Goal: Transaction & Acquisition: Purchase product/service

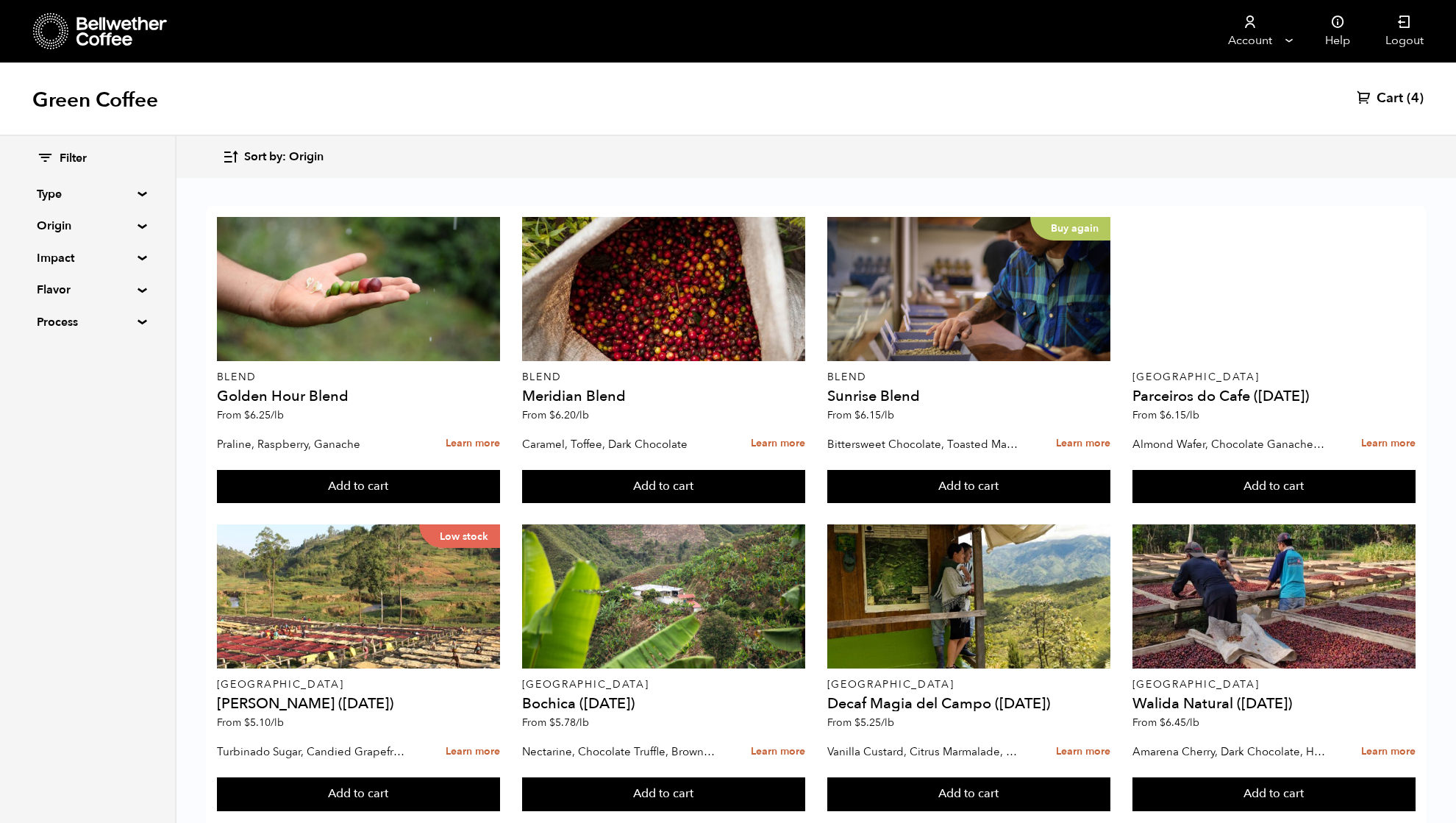
click at [65, 231] on summary "Origin" at bounding box center [88, 226] width 102 height 18
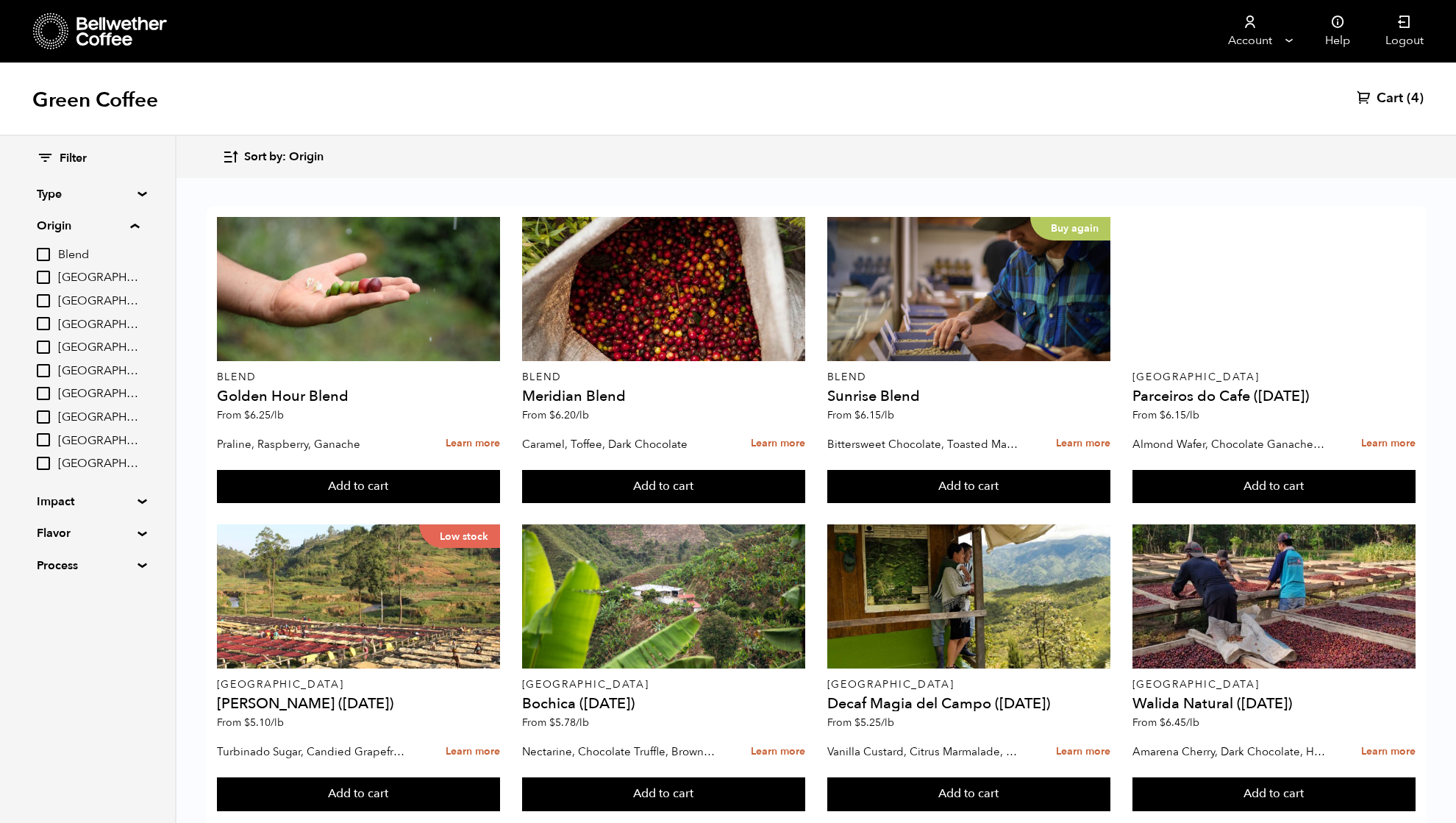
click at [42, 373] on input "[GEOGRAPHIC_DATA]" at bounding box center [43, 371] width 13 height 13
checkbox input "true"
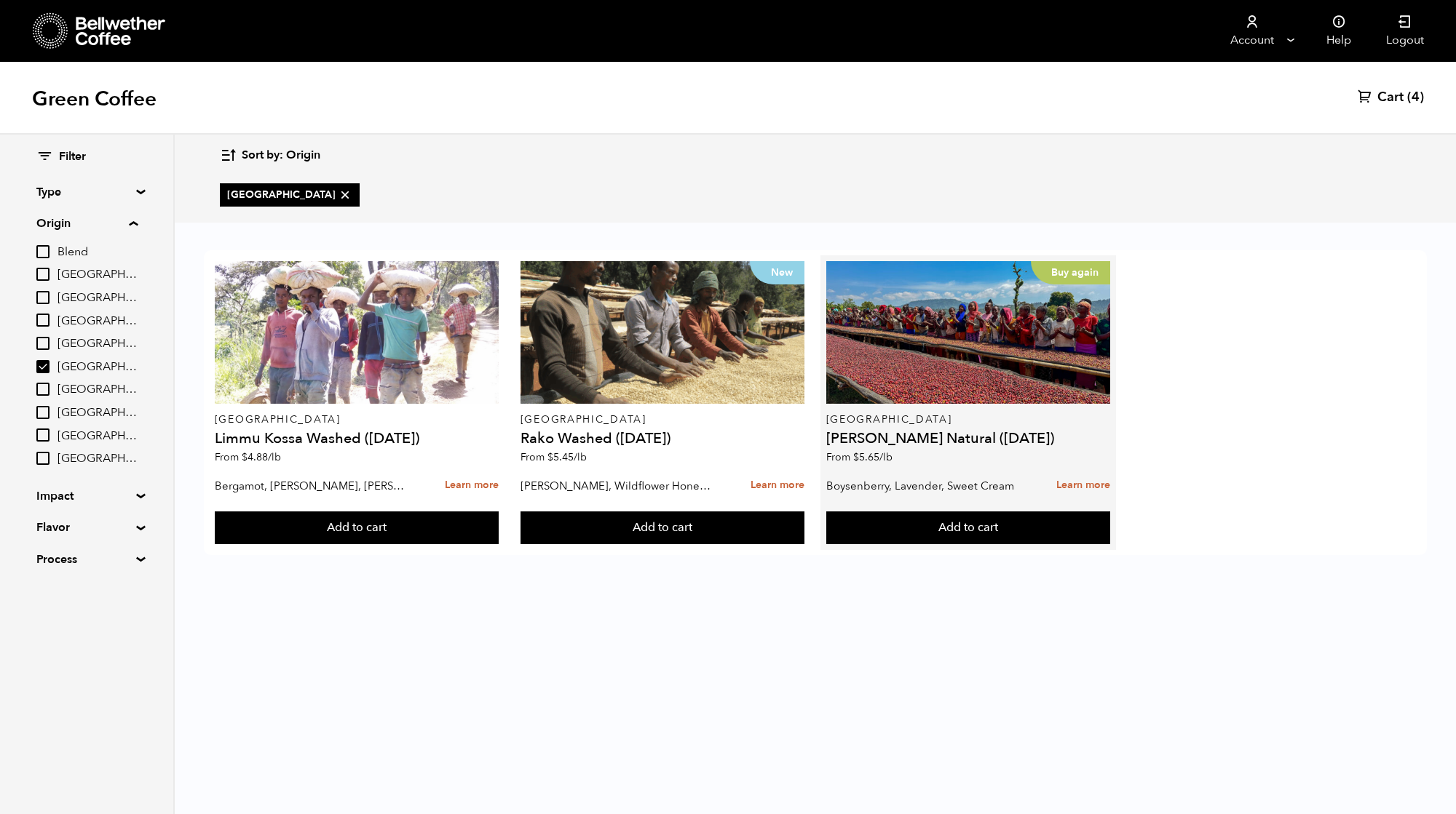
click at [934, 445] on h4 "[PERSON_NAME] Natural ([DATE])" at bounding box center [968, 439] width 285 height 15
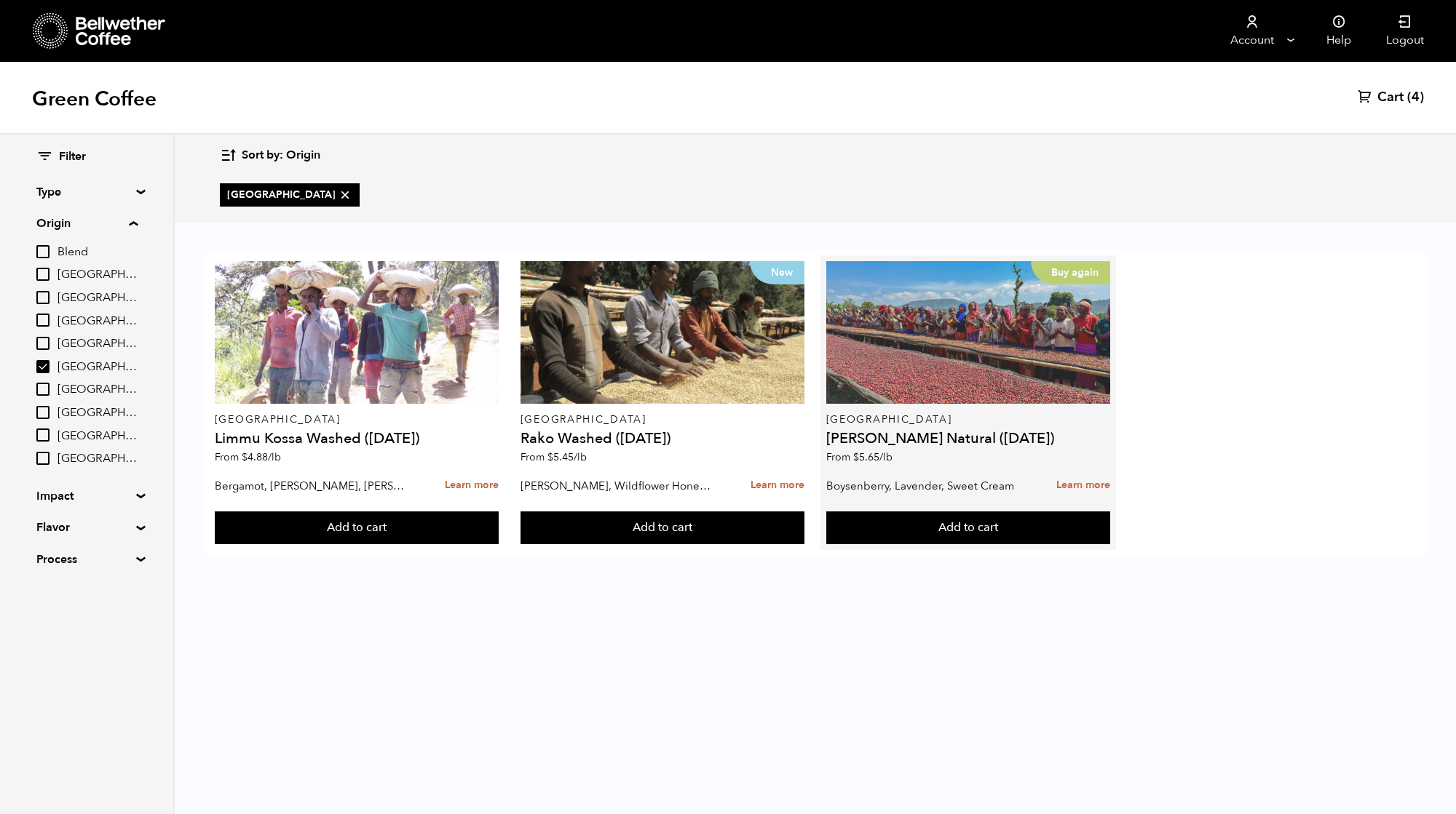
click at [934, 396] on div "Buy again" at bounding box center [968, 332] width 285 height 143
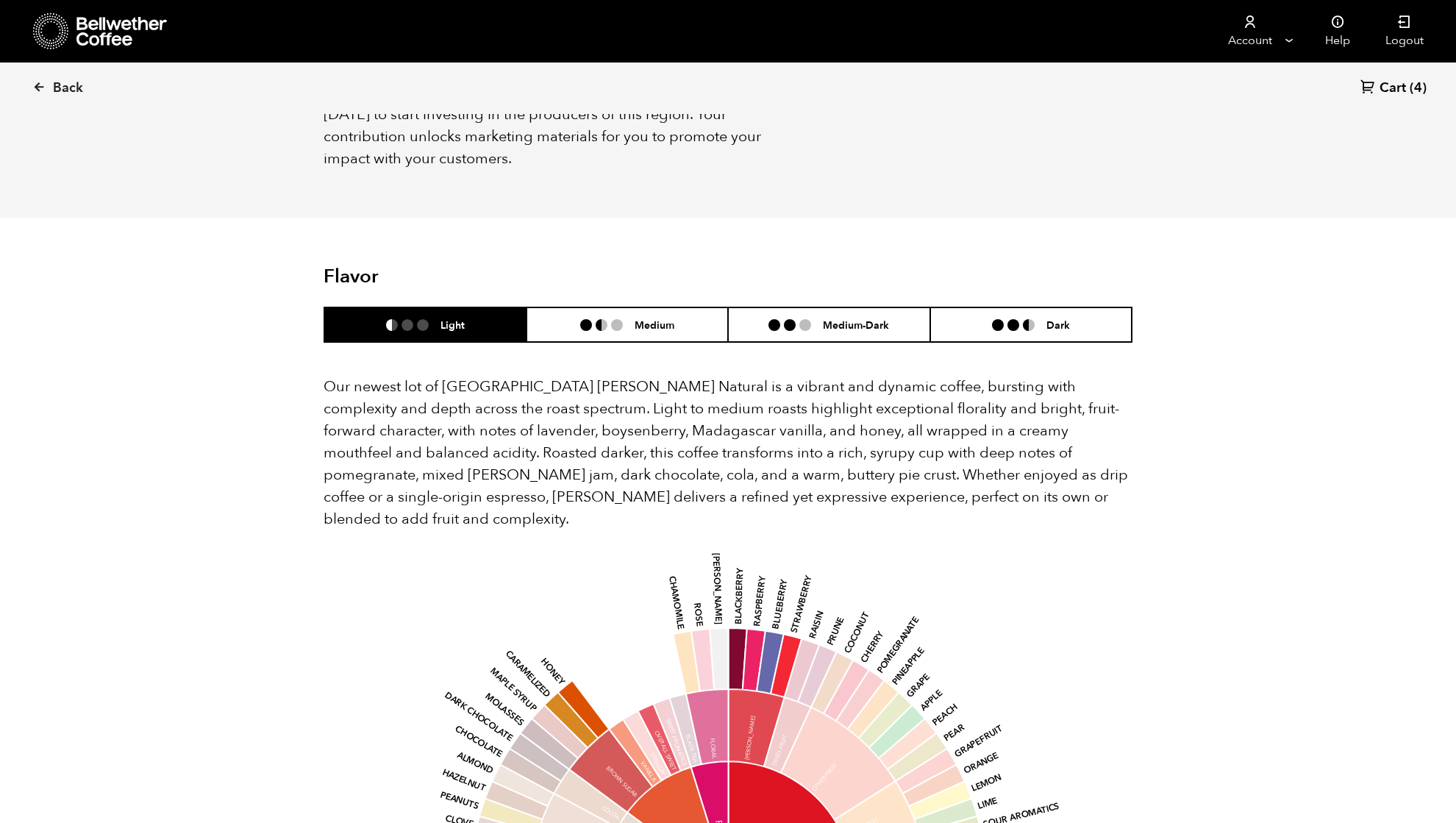
scroll to position [1275, 0]
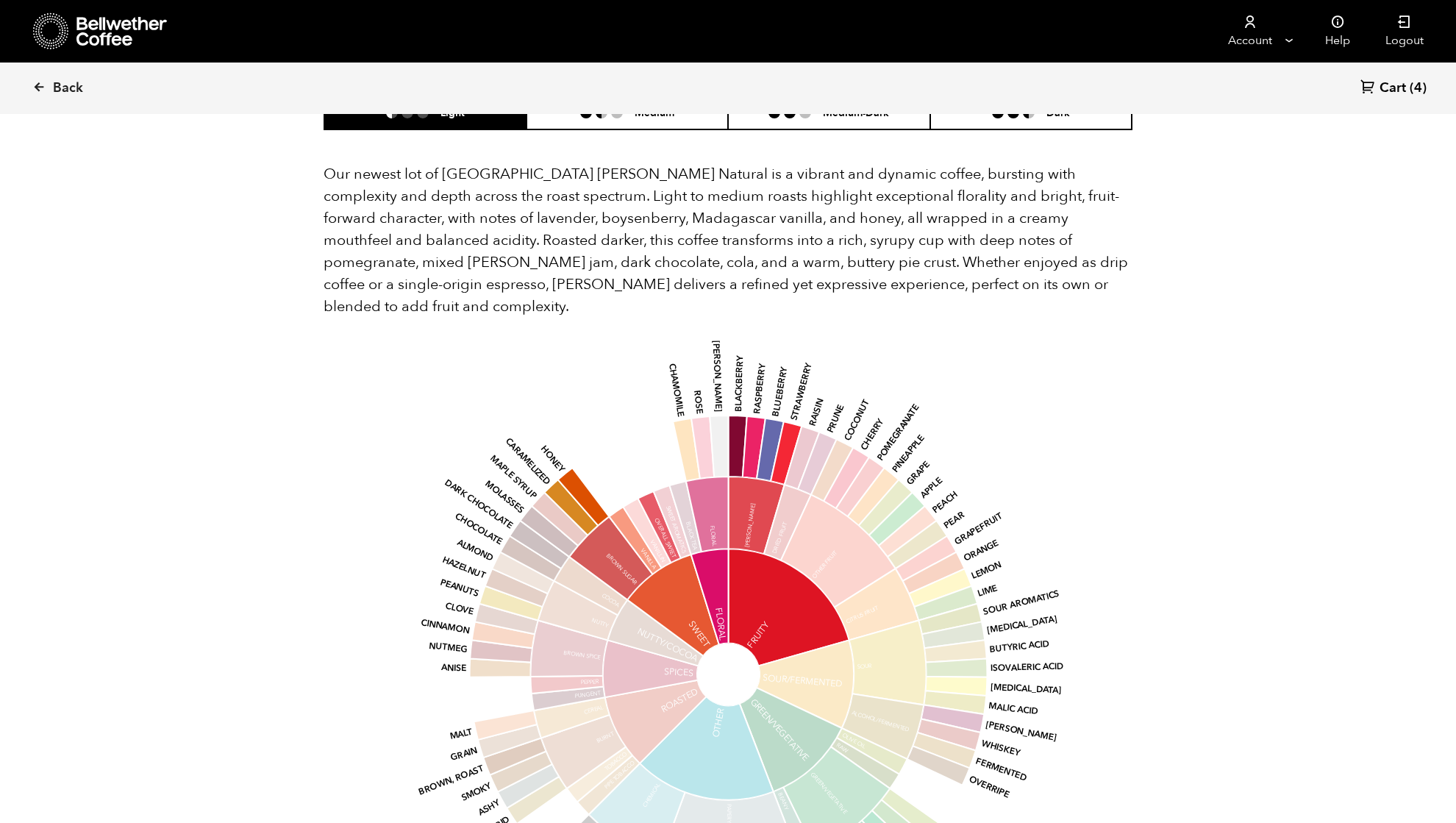
click at [1098, 363] on icon "base Fruity Sour/Fermented Green/Vegetative Other Roasted Spices Nutty/Cocoa Sw…" at bounding box center [728, 674] width 769 height 626
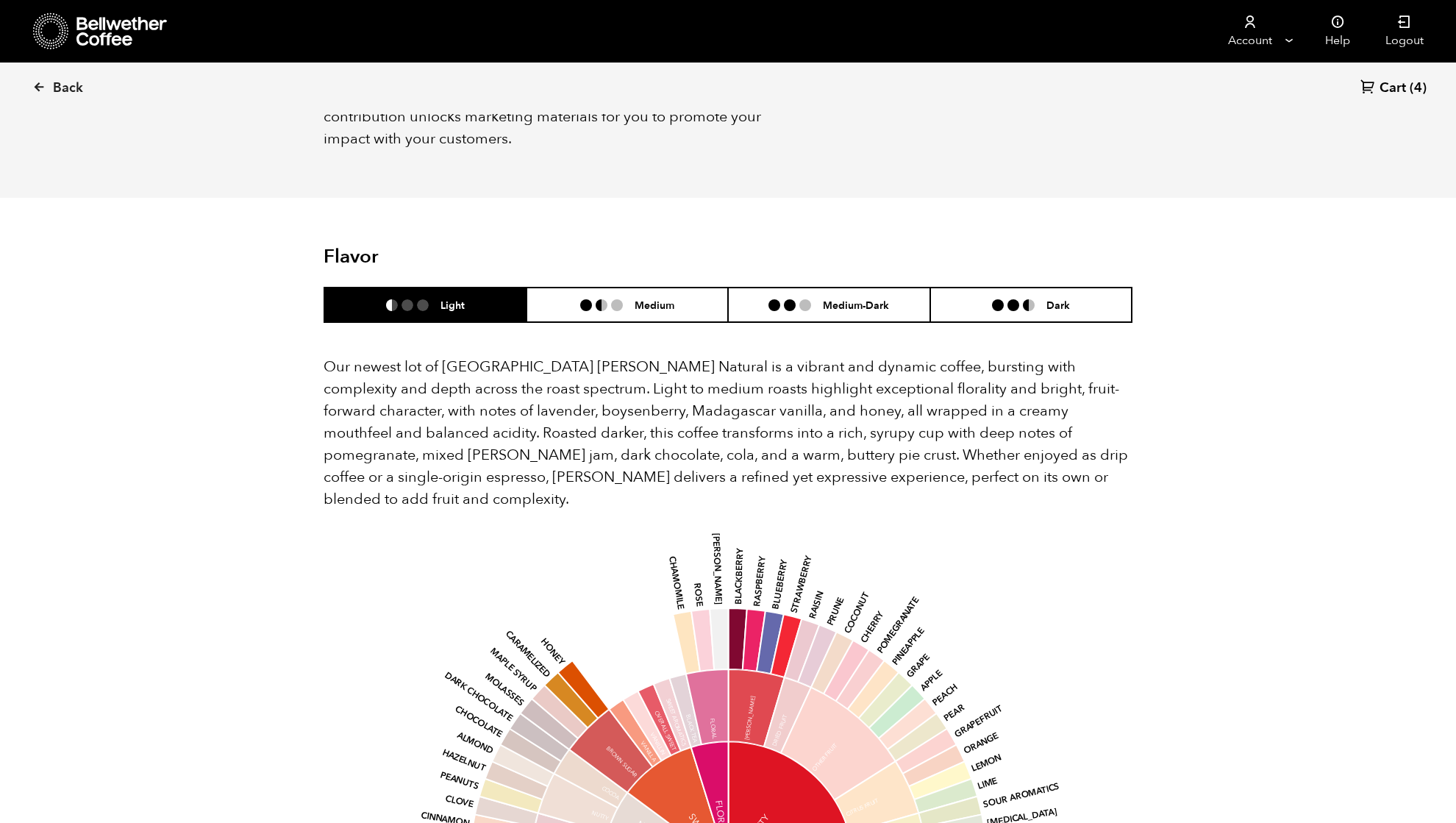
scroll to position [1079, 0]
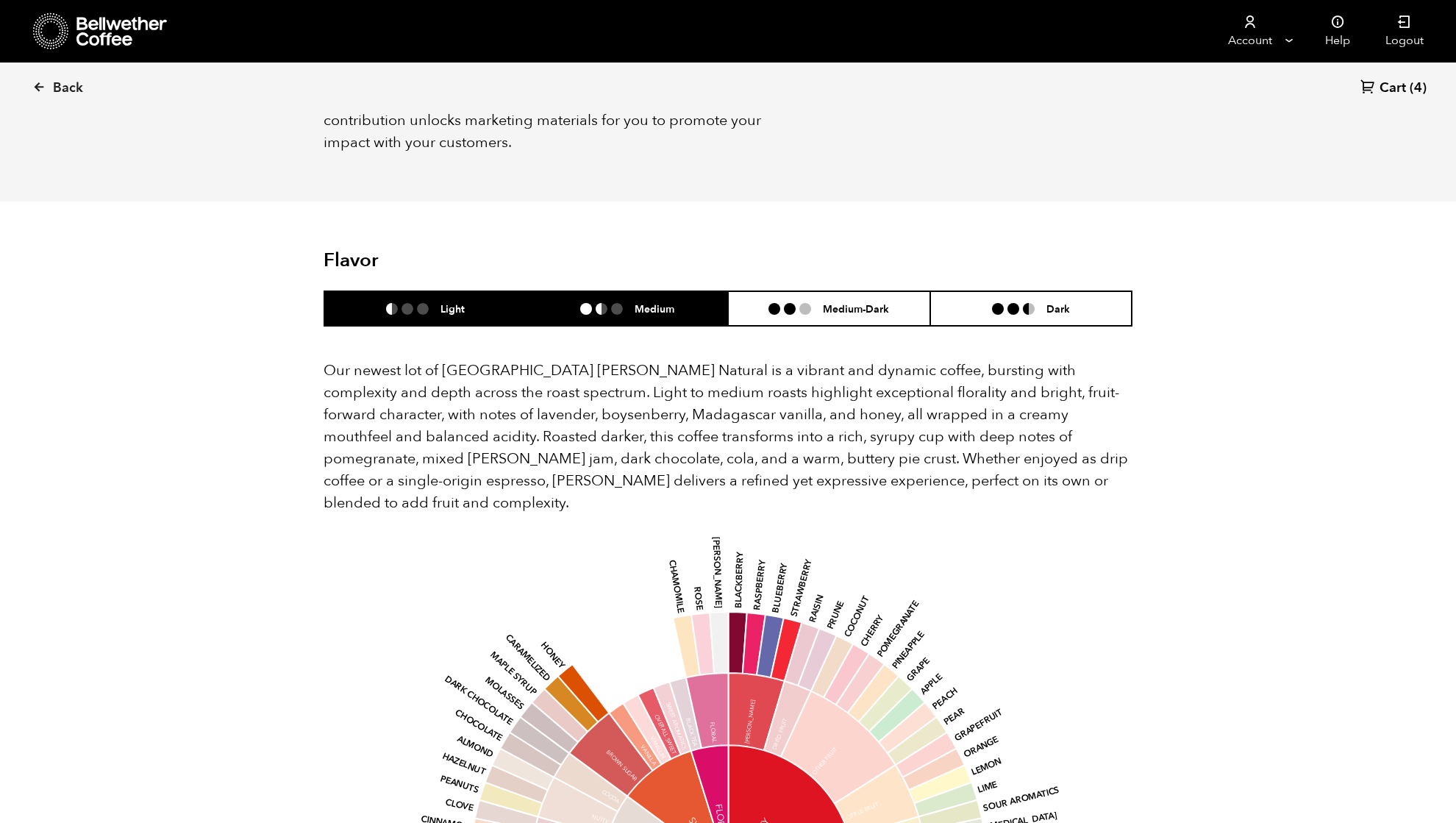
click at [617, 294] on li "Medium" at bounding box center [627, 308] width 203 height 35
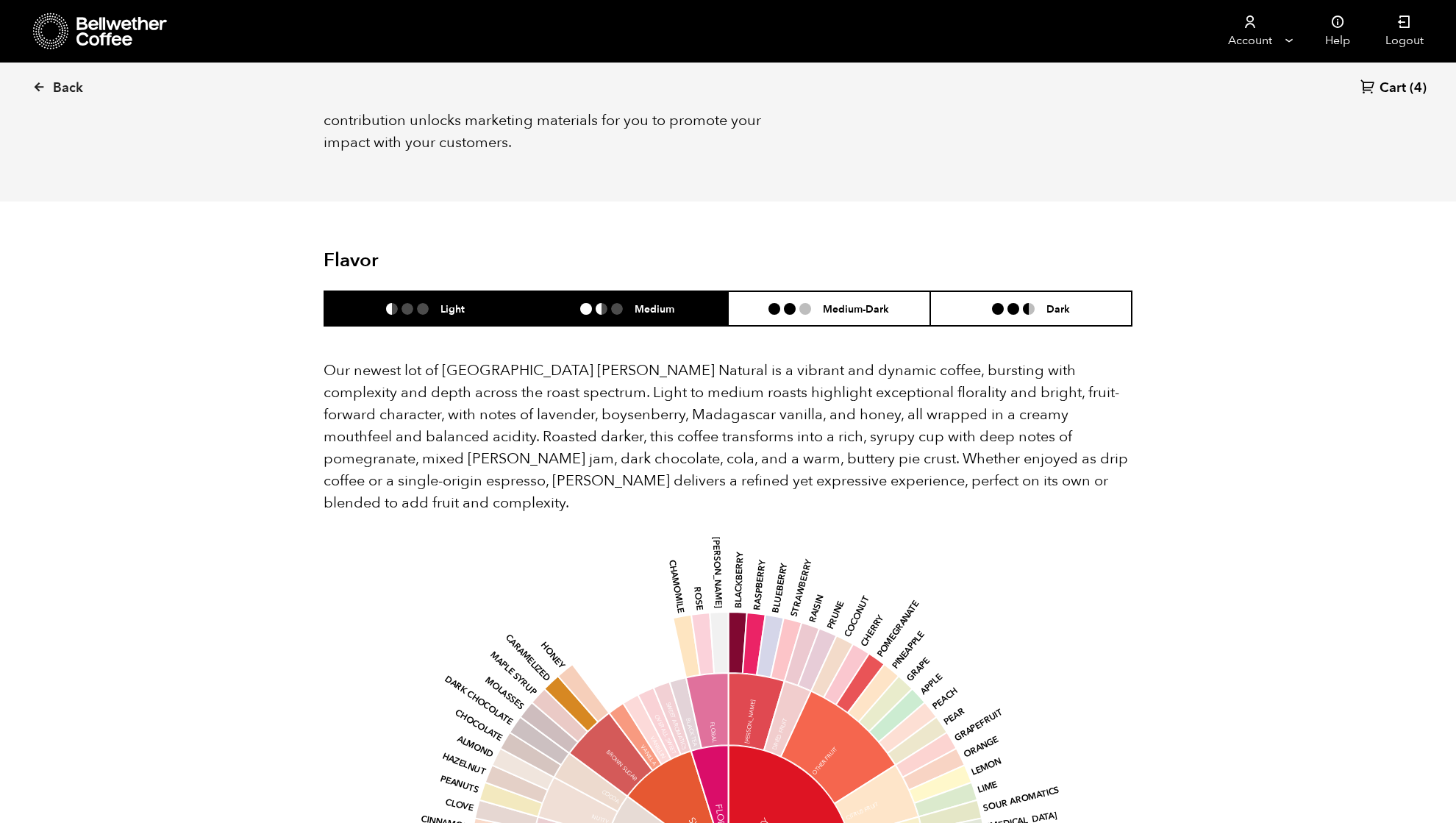
click at [469, 291] on li "Light" at bounding box center [425, 308] width 203 height 35
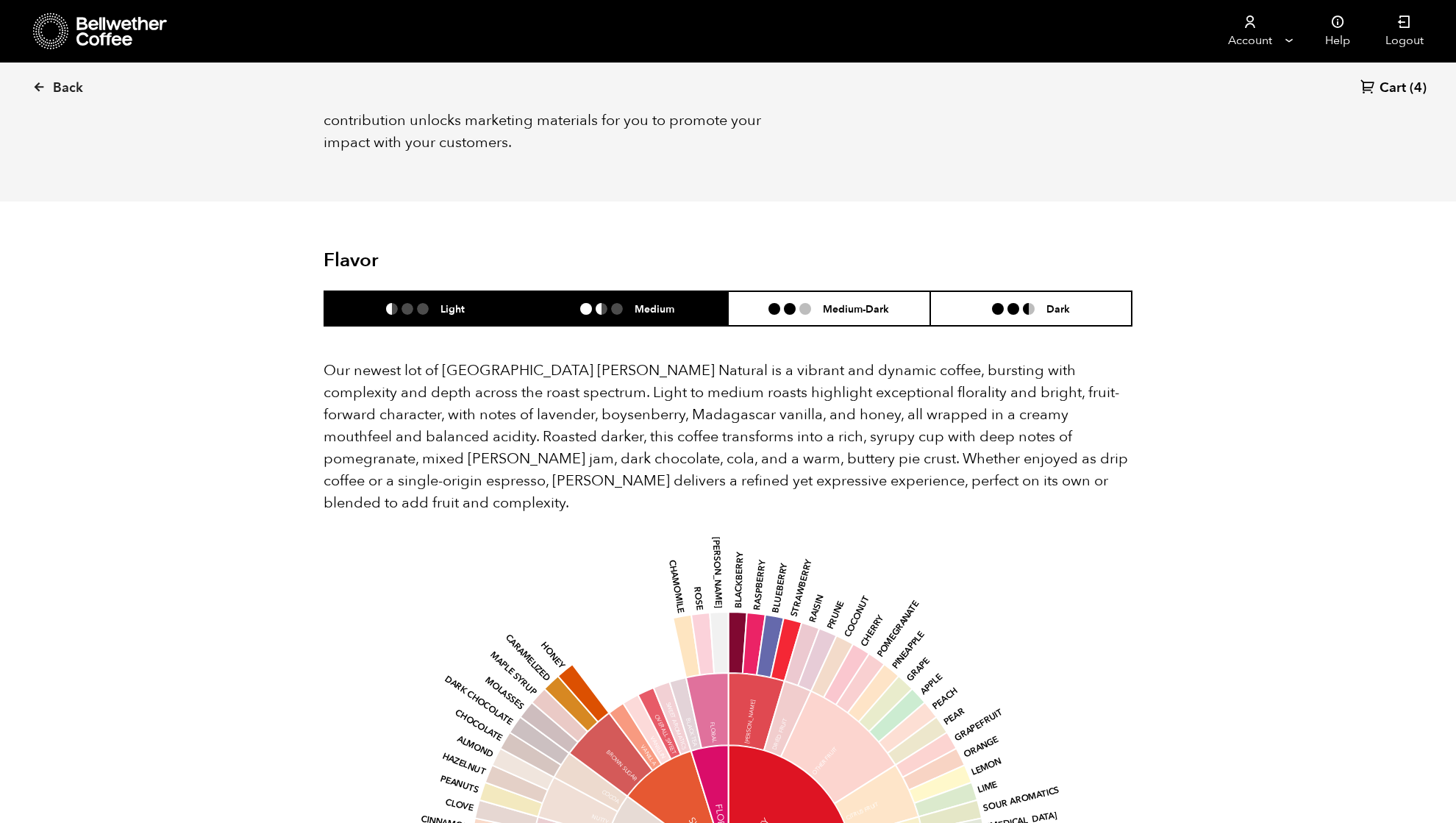
click at [562, 291] on li "Medium" at bounding box center [627, 308] width 203 height 35
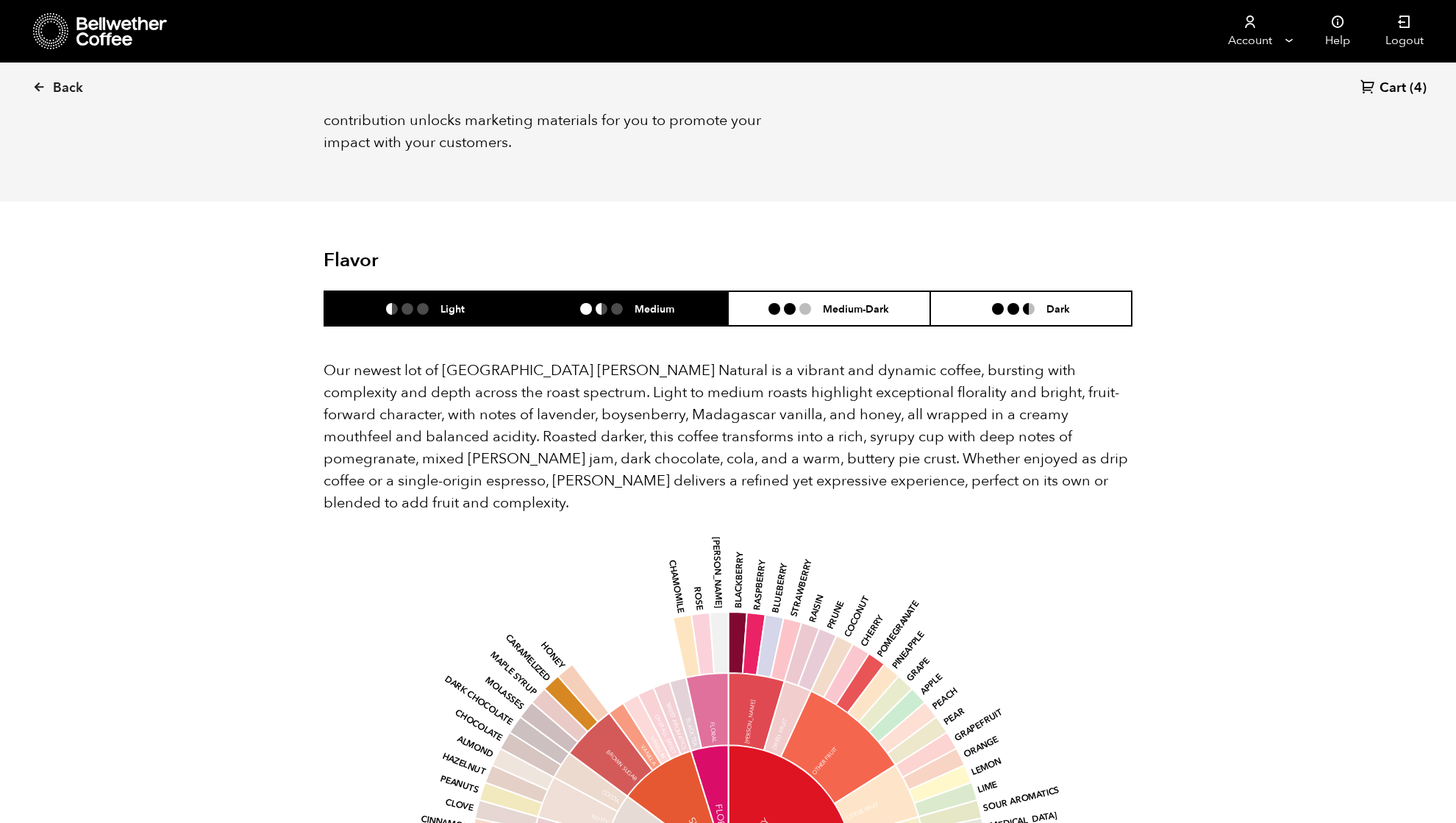
click at [483, 291] on li "Light" at bounding box center [425, 308] width 203 height 35
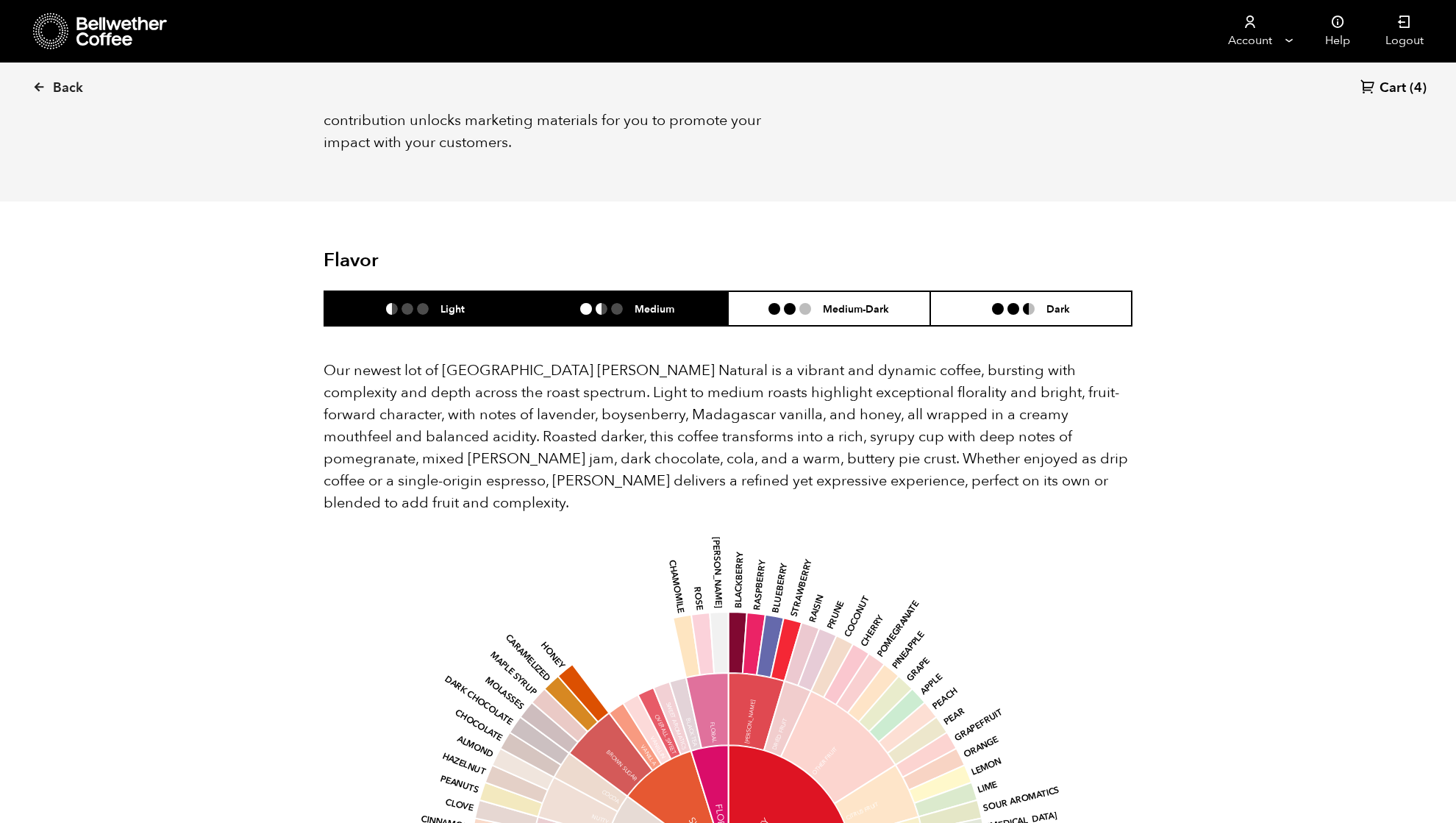
click at [556, 291] on li "Medium" at bounding box center [627, 308] width 203 height 35
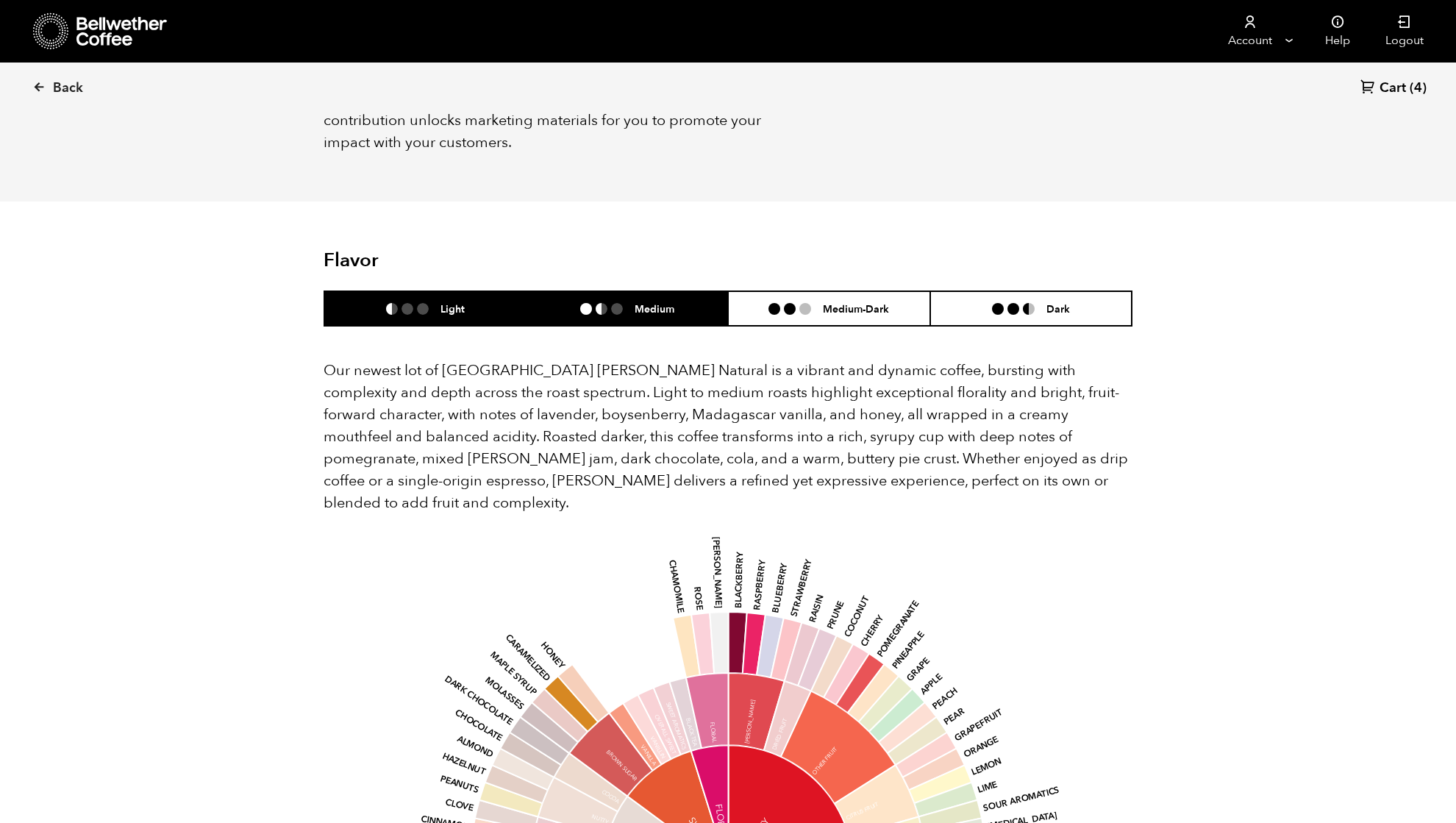
click at [496, 291] on li "Light" at bounding box center [425, 308] width 203 height 35
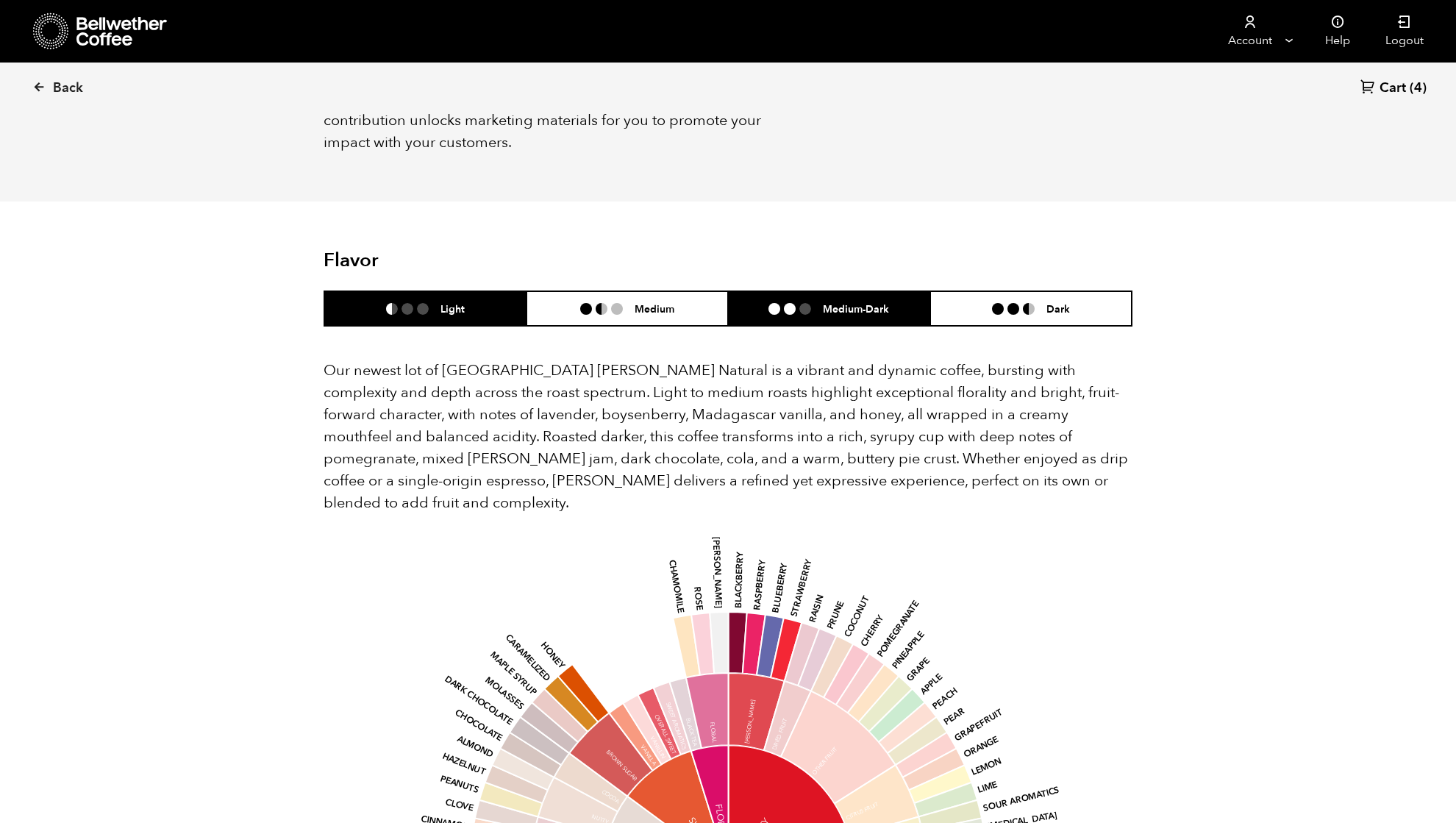
click at [812, 304] on ul at bounding box center [796, 309] width 55 height 12
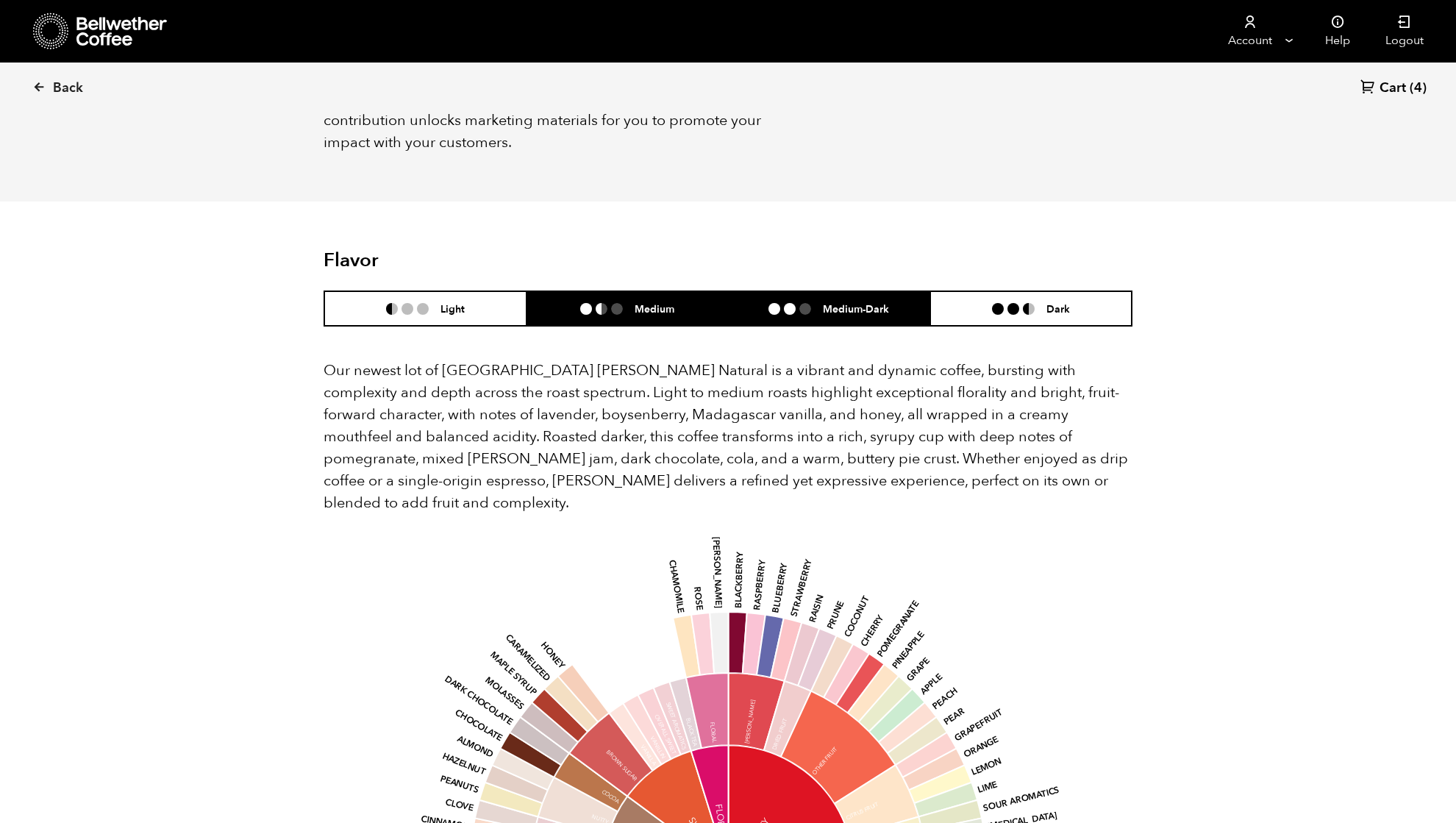
click at [595, 291] on li "Medium" at bounding box center [627, 308] width 203 height 35
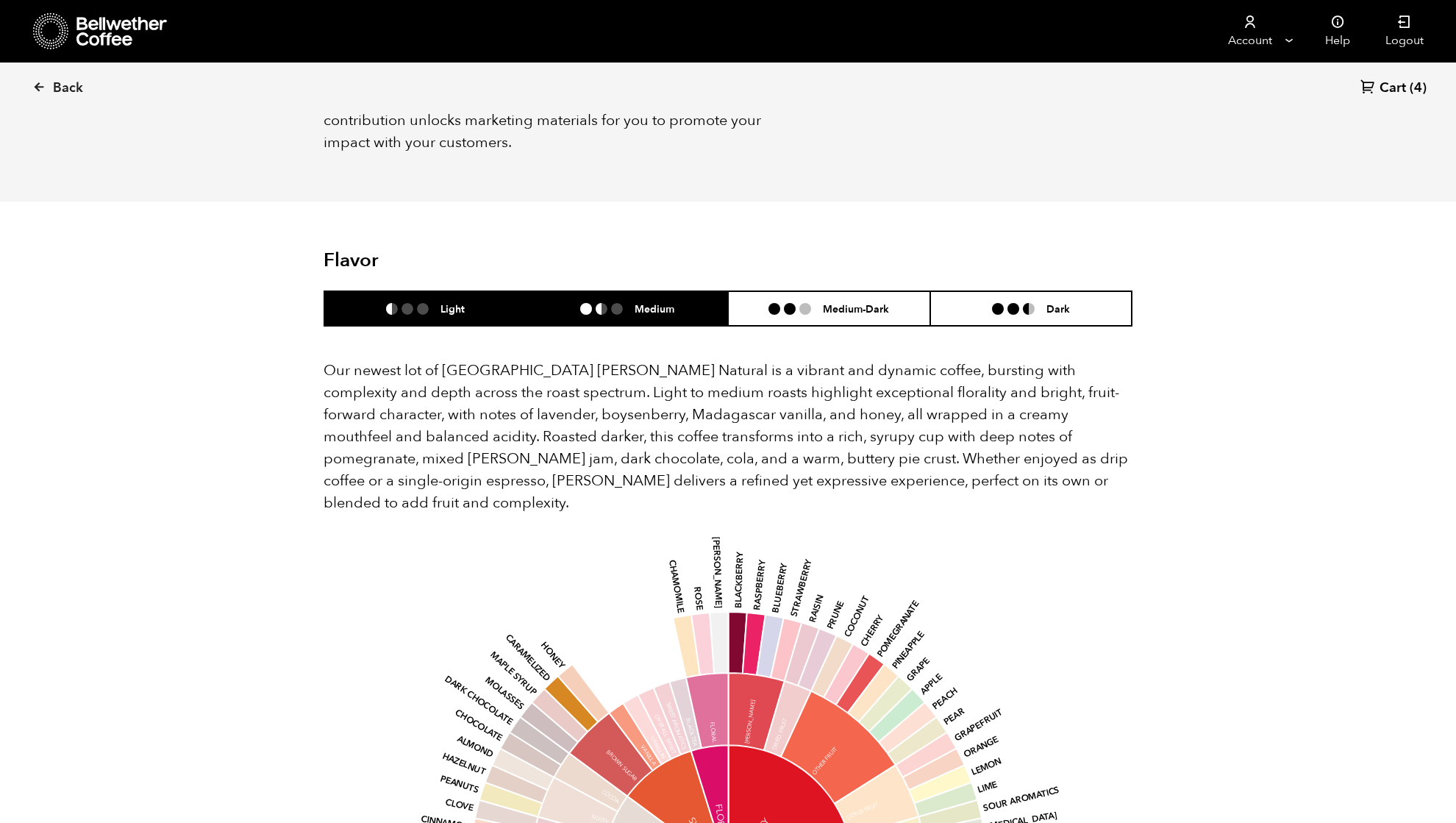
click at [473, 291] on li "Light" at bounding box center [425, 308] width 203 height 35
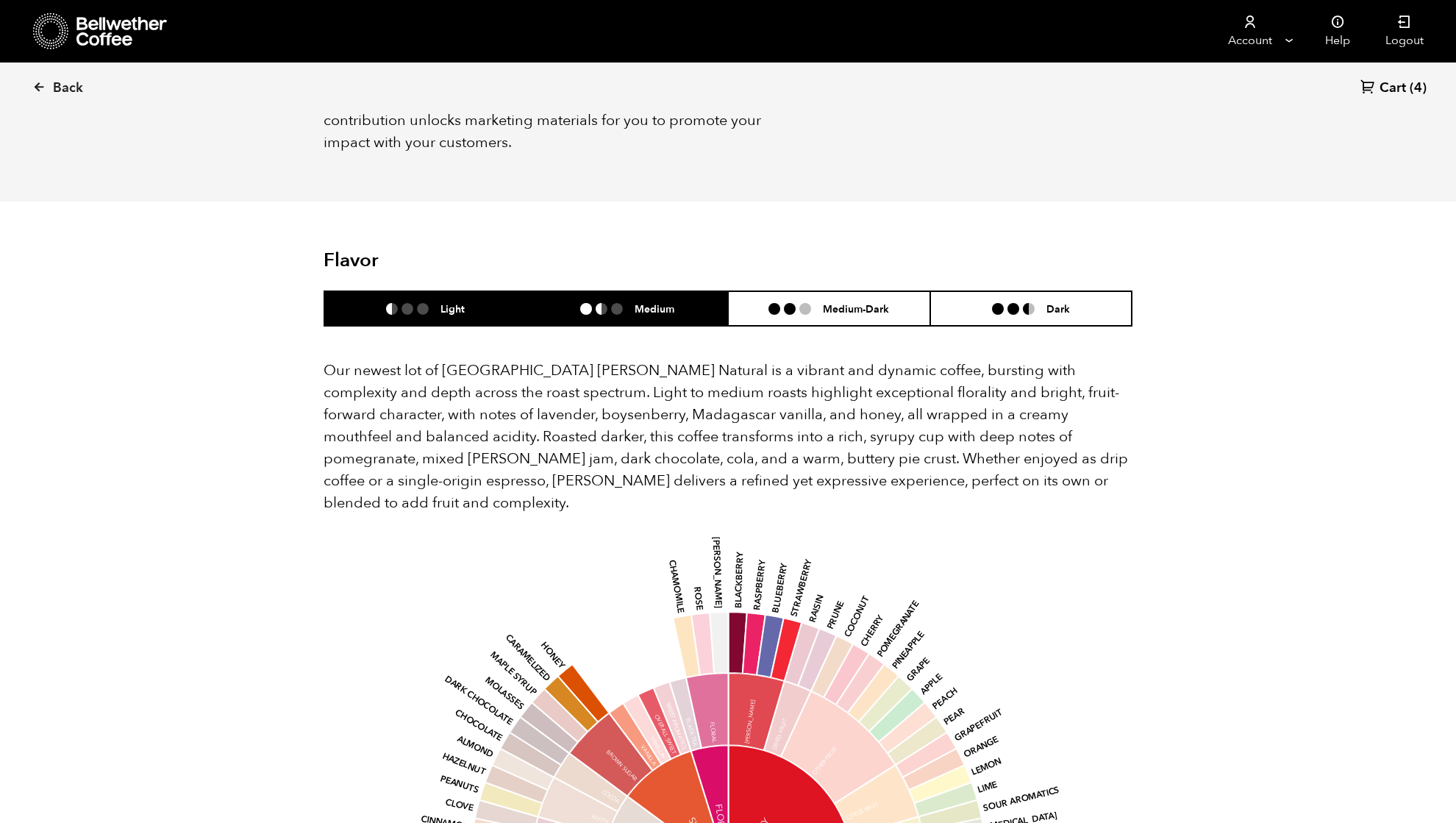
click at [624, 304] on ul at bounding box center [608, 309] width 55 height 12
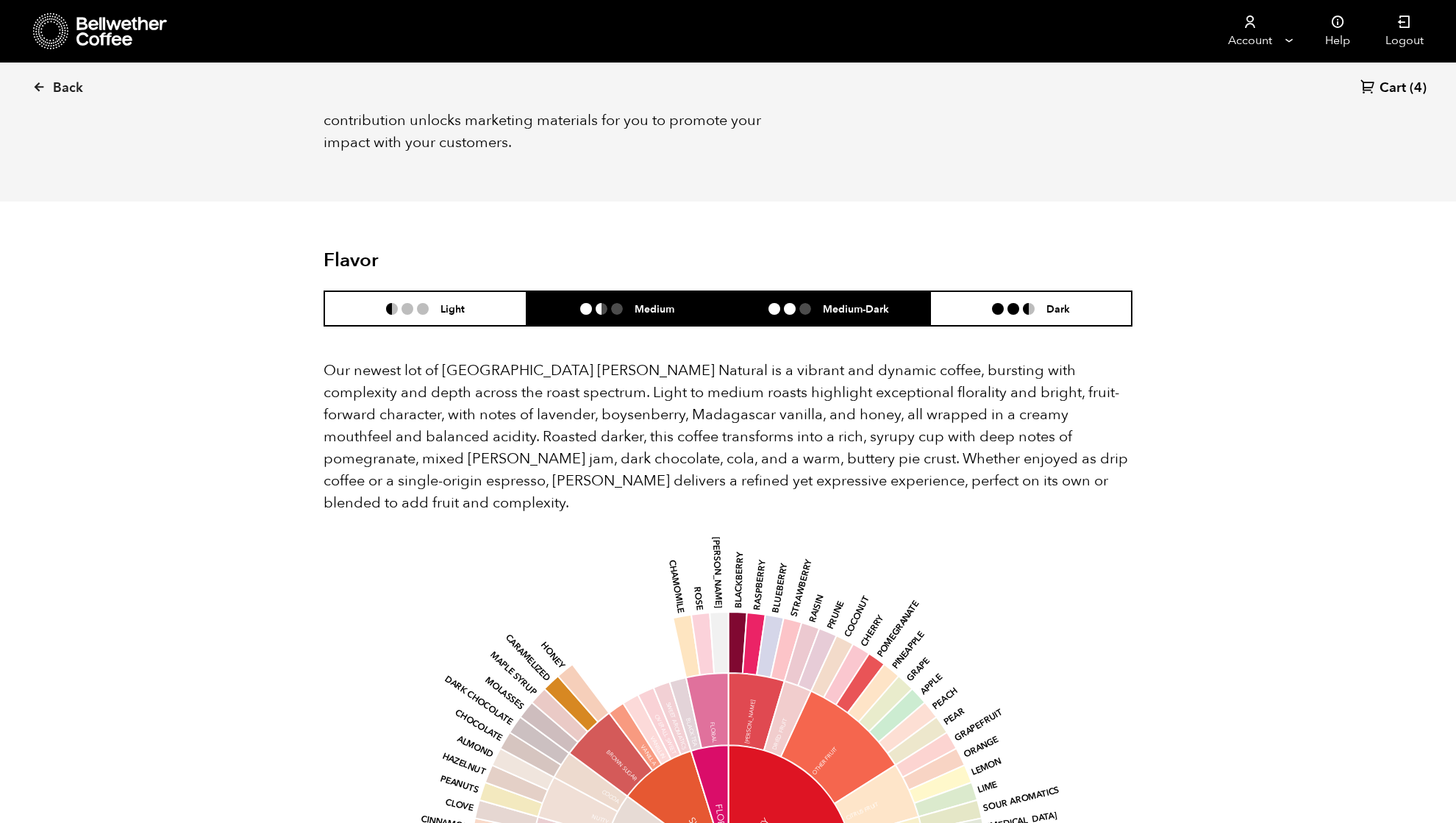
click at [750, 291] on li "Medium-Dark" at bounding box center [829, 308] width 203 height 35
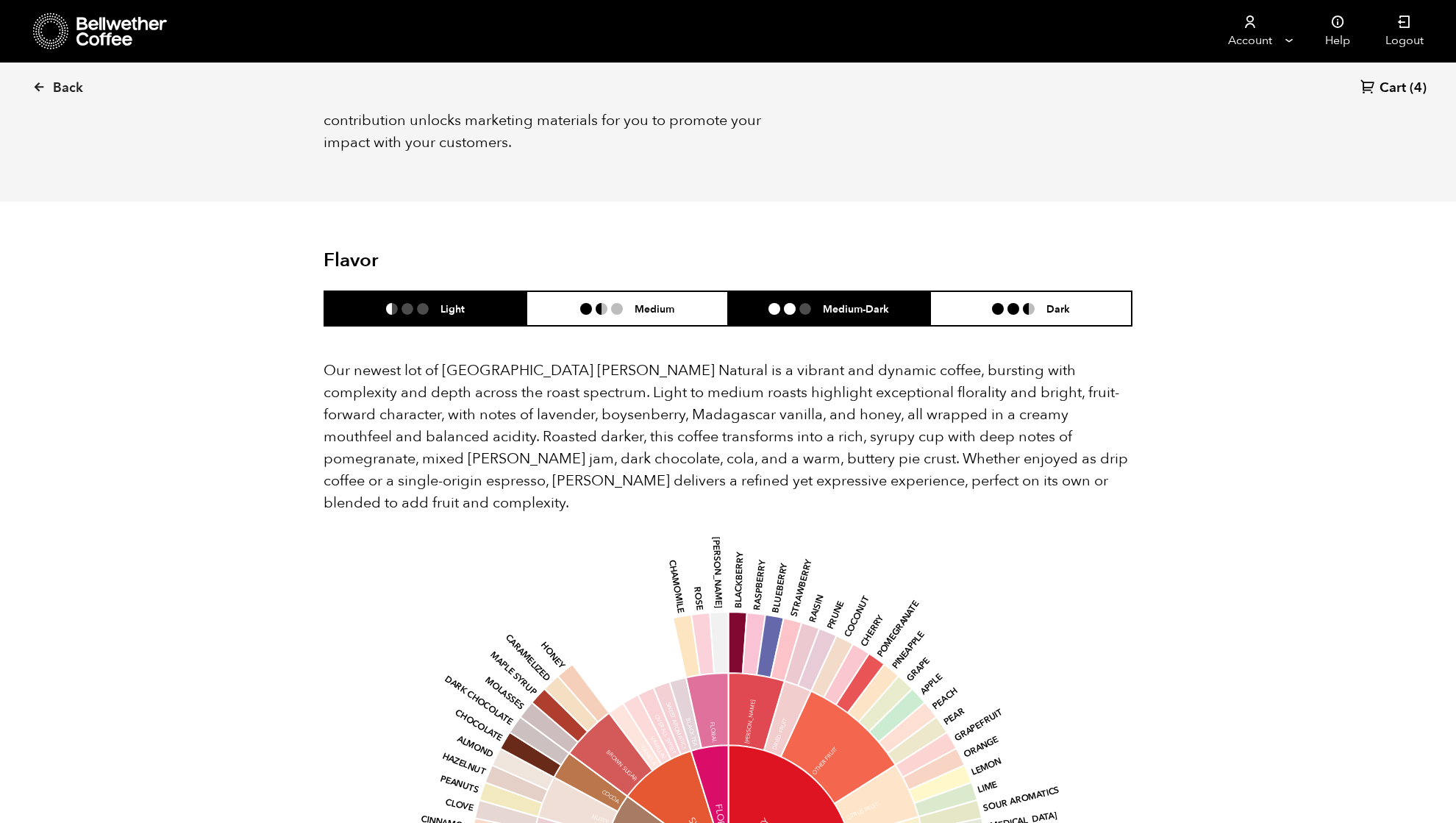
click at [441, 295] on li "Light" at bounding box center [425, 308] width 203 height 35
